Goal: Transaction & Acquisition: Purchase product/service

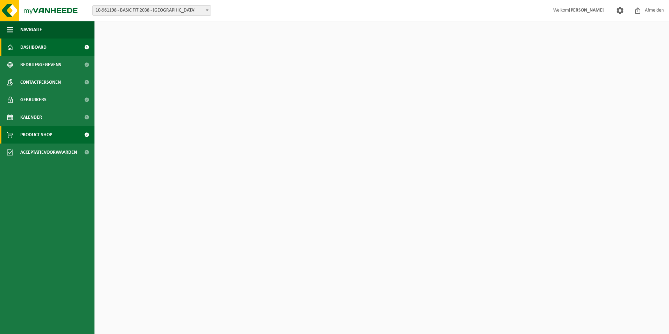
click at [47, 133] on span "Product Shop" at bounding box center [36, 134] width 32 height 17
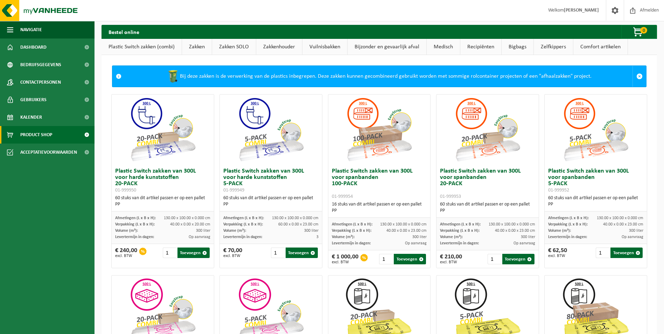
click at [199, 50] on link "Zakken" at bounding box center [197, 47] width 30 height 16
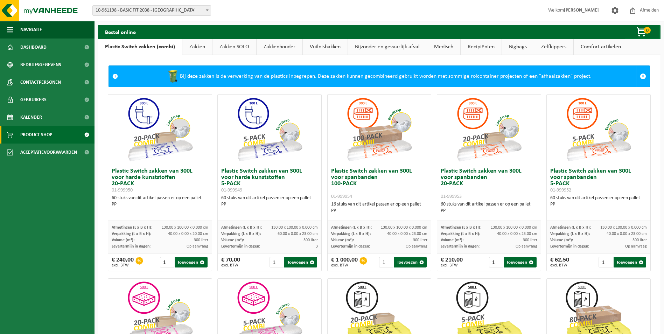
click at [209, 48] on link "Zakken" at bounding box center [197, 47] width 30 height 16
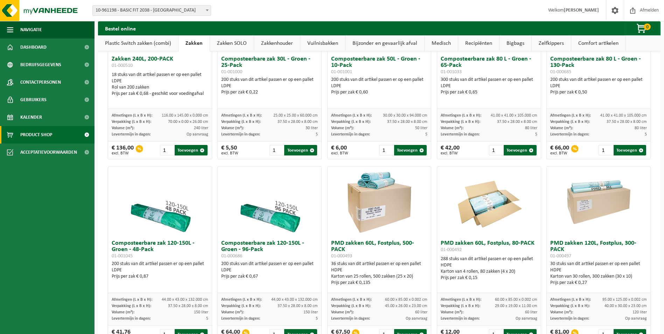
scroll to position [385, 0]
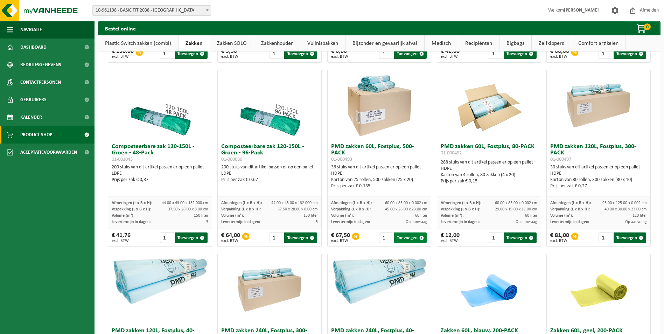
click at [408, 243] on button "Toevoegen" at bounding box center [410, 237] width 33 height 10
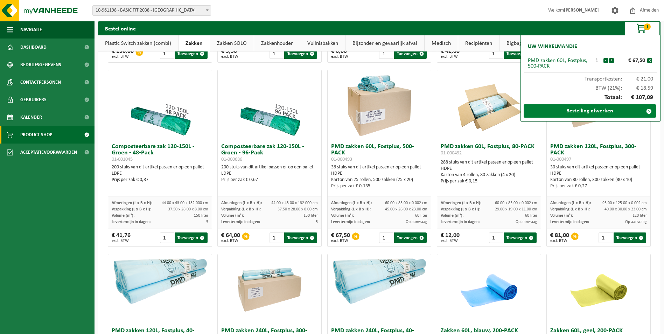
click at [591, 111] on link "Bestelling afwerken" at bounding box center [589, 110] width 132 height 13
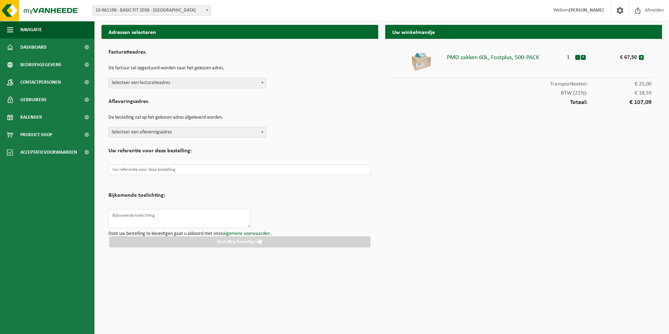
click at [220, 79] on span "Selecteer een facturatieadres" at bounding box center [187, 83] width 157 height 10
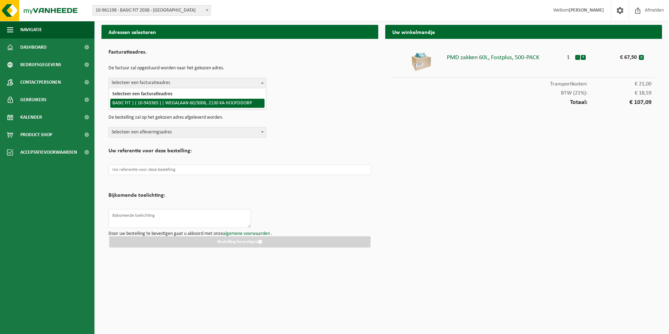
select select "140248"
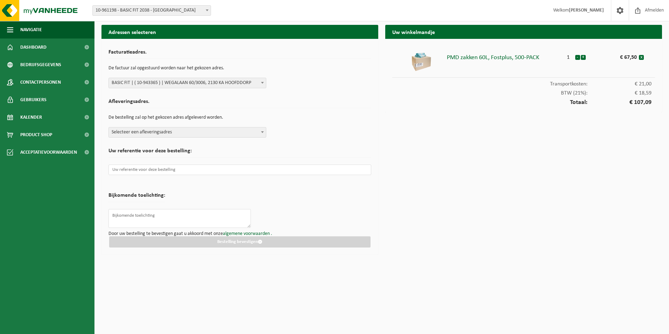
click at [210, 133] on span "Selecteer een afleveringsadres" at bounding box center [187, 132] width 157 height 10
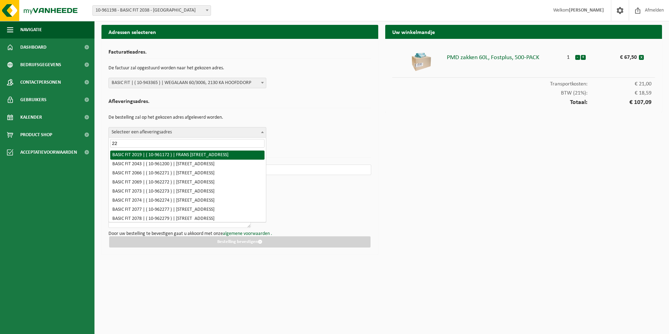
type input "2"
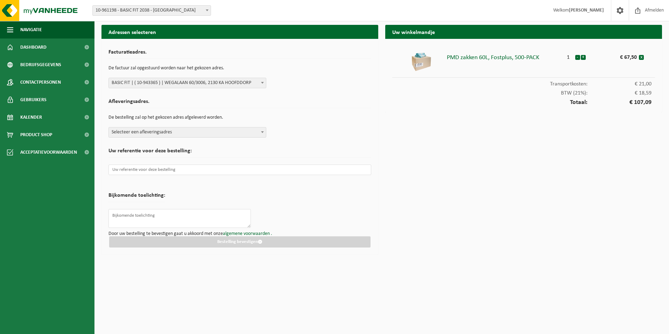
click at [311, 136] on div "Afleveringsadres. De bestelling zal op het gekozen adres afgeleverd worden. Sel…" at bounding box center [239, 116] width 263 height 42
